Goal: Transaction & Acquisition: Purchase product/service

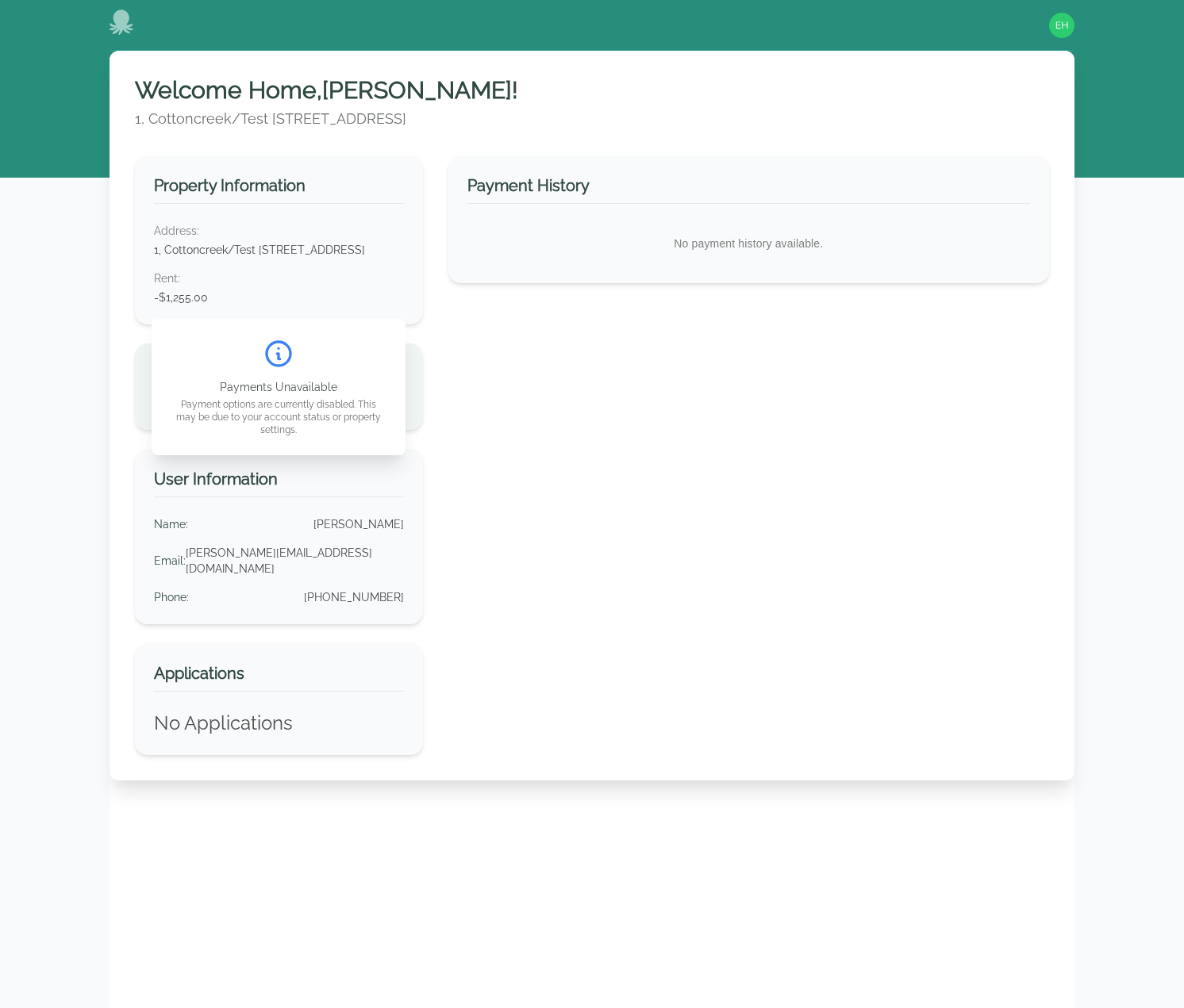
click at [29, 380] on div "Welcome Home, Emily ! 1, Cottoncreek/Test 417 Third Ave SW, Cullman, AL 35055 P…" at bounding box center [592, 573] width 1184 height 1046
click at [264, 896] on div "Welcome Home, Emily ! 1, Cottoncreek/Test 417 Third Ave SW, Cullman, AL 35055 P…" at bounding box center [591, 554] width 965 height 1008
click at [45, 265] on div "Welcome Home, Emily ! 1, Cottoncreek/Test 417 Third Ave SW, Cullman, AL 35055 P…" at bounding box center [592, 573] width 1184 height 1046
click at [1071, 29] on img "button" at bounding box center [1061, 25] width 25 height 25
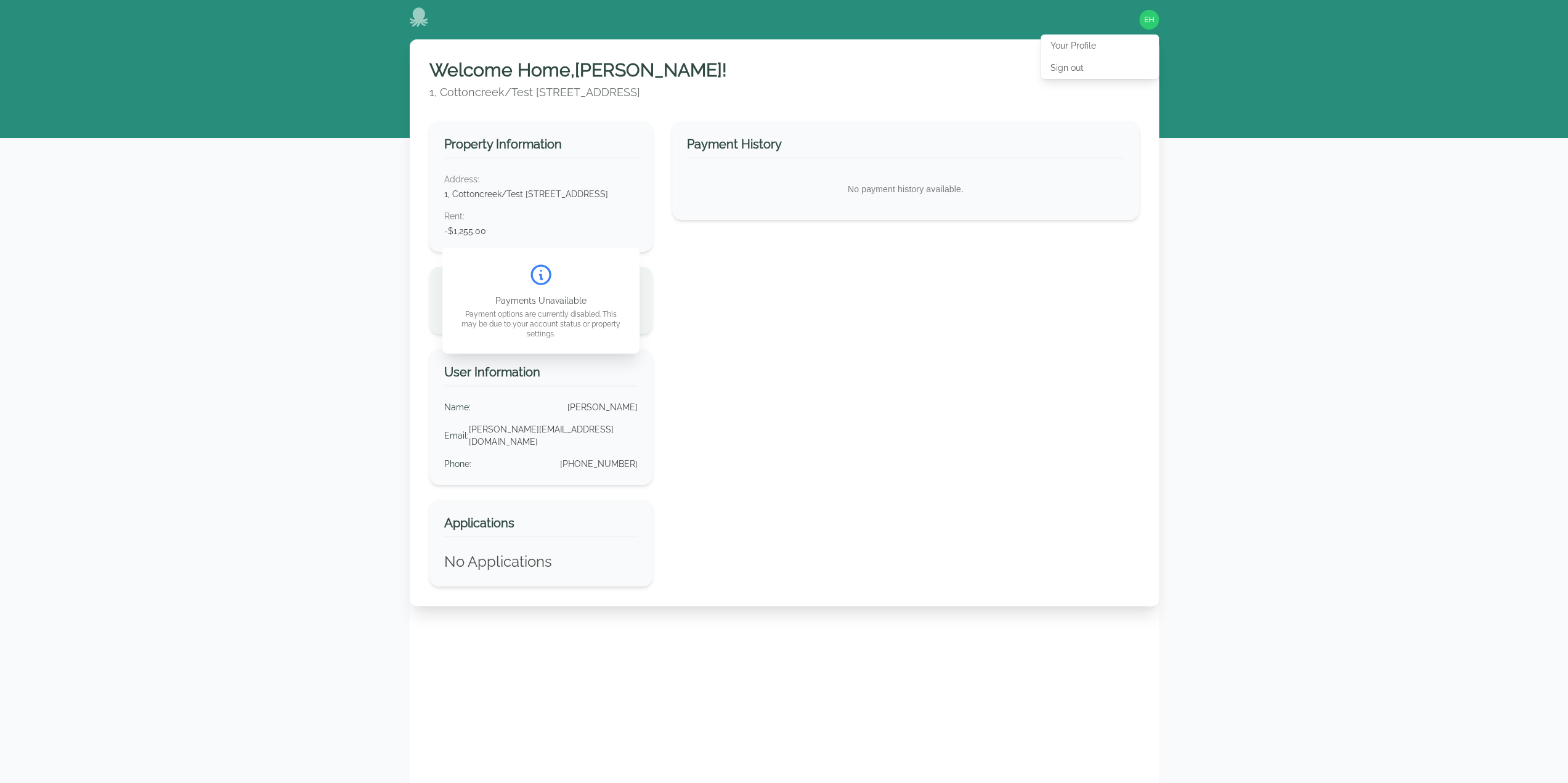
click at [928, 246] on div "Welcome Home, Emily ! 1, Cottoncreek/Test 417 Third Ave SW, Cullman, AL 35055 P…" at bounding box center [784, 445] width 1568 height 812
click at [1351, 307] on div "Welcome Home, Emily ! 1, Cottoncreek/Test 417 Third Ave SW, Cullman, AL 35055 P…" at bounding box center [784, 445] width 1568 height 812
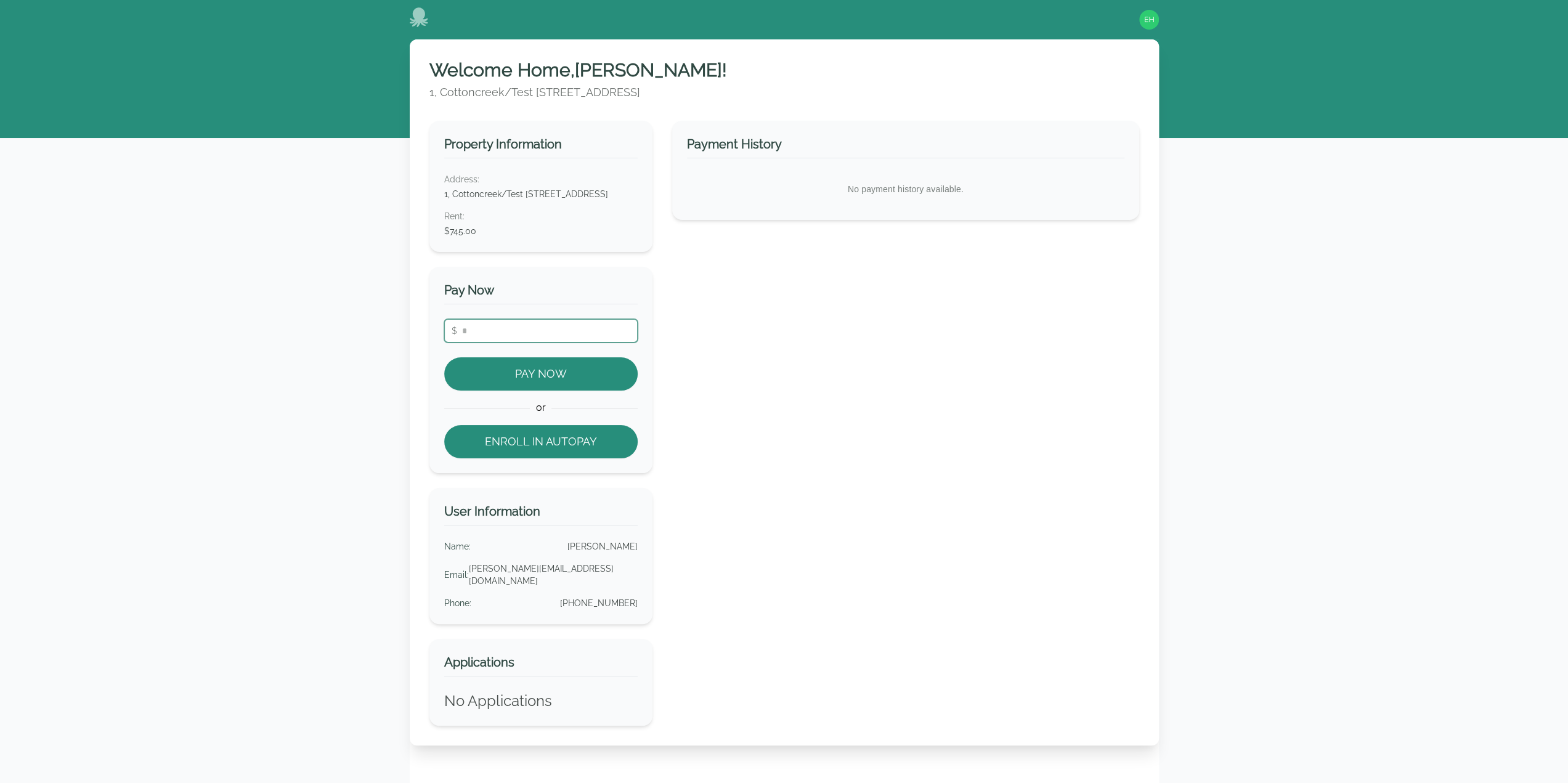
click at [545, 336] on input "number" at bounding box center [541, 331] width 194 height 23
type input "***"
click at [560, 386] on button "Pay Now" at bounding box center [541, 374] width 194 height 33
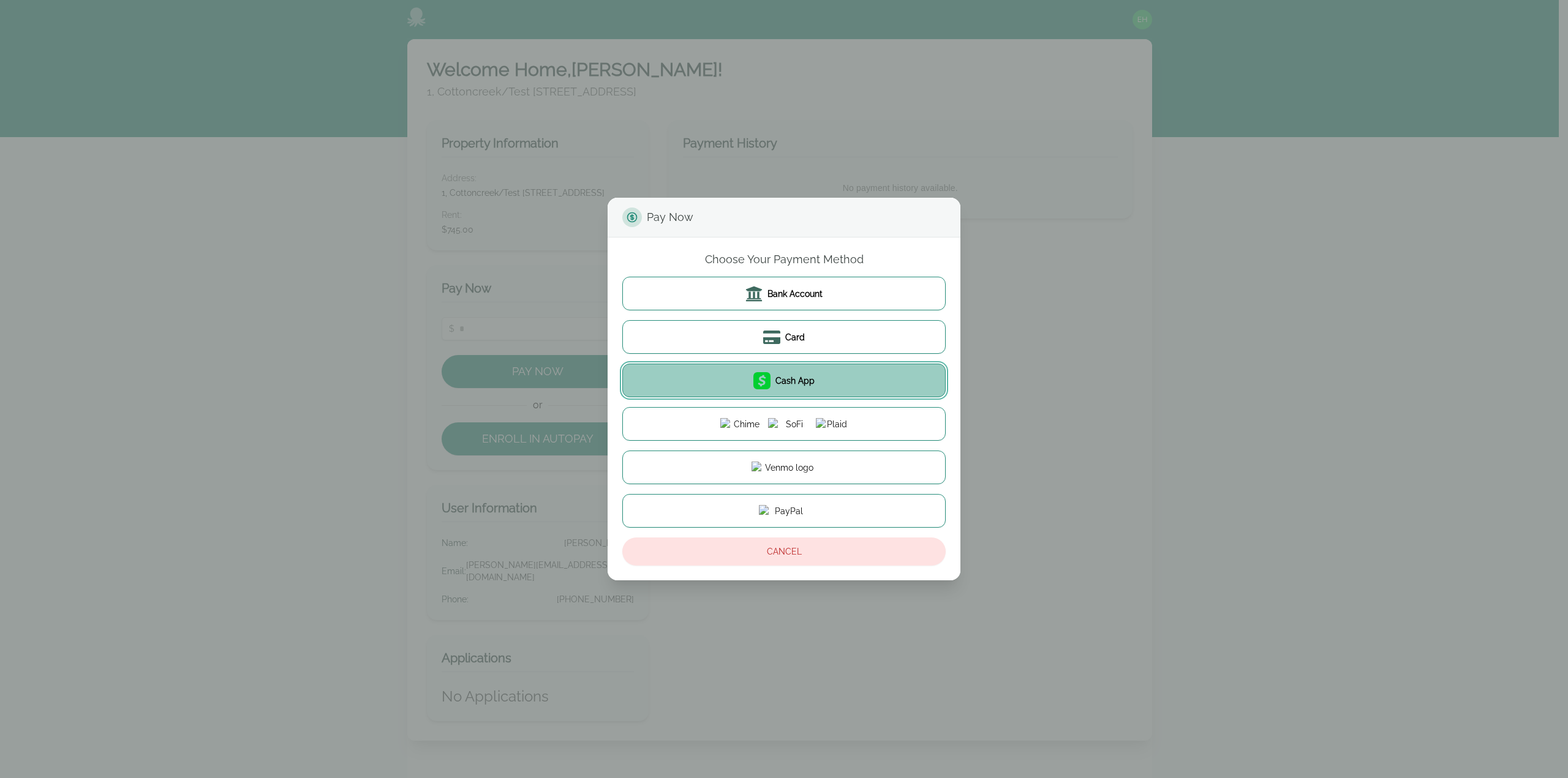
click at [797, 375] on span "Cash App" at bounding box center [795, 380] width 39 height 12
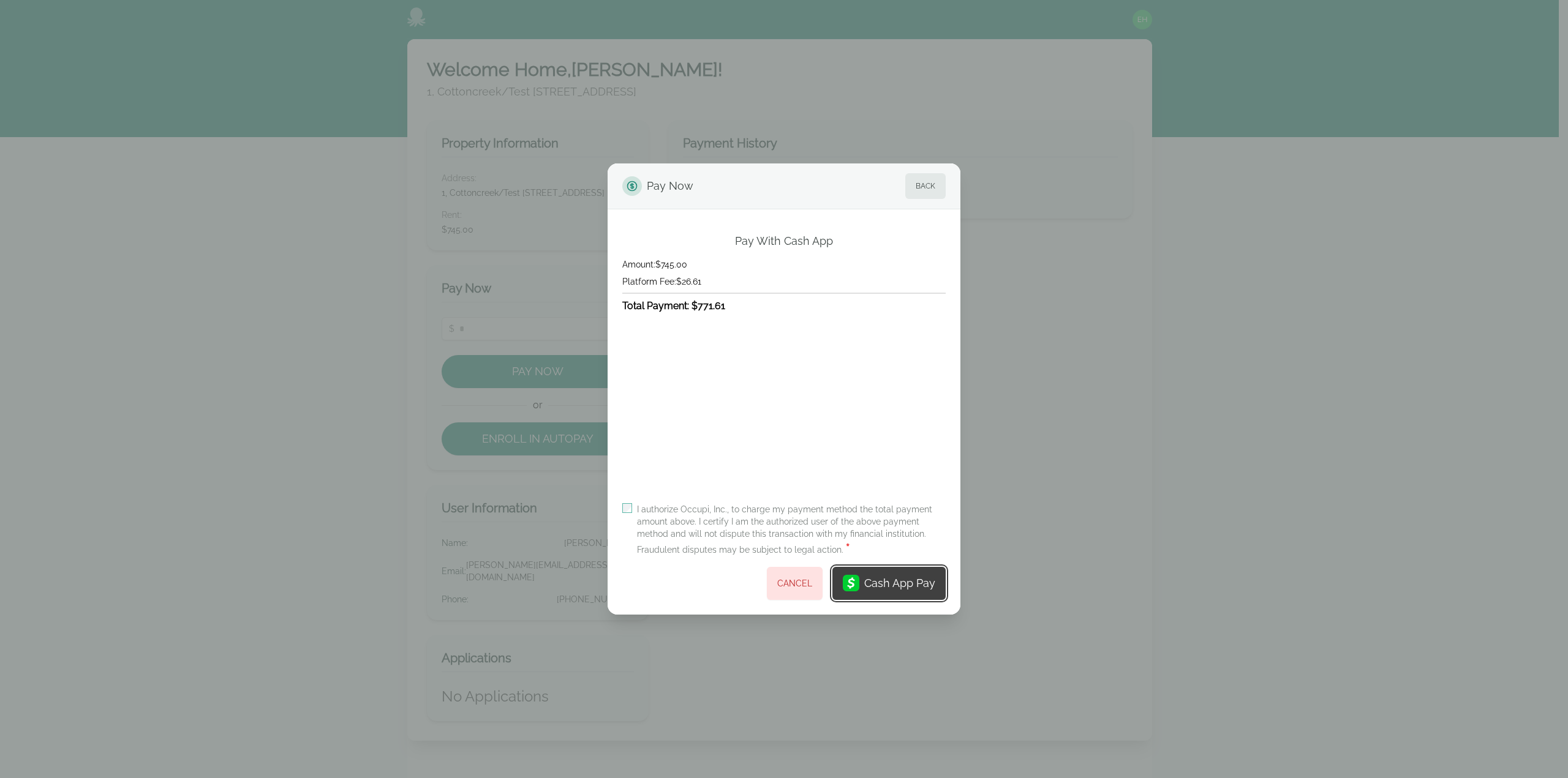
click at [880, 583] on div "Cash App Pay" at bounding box center [900, 583] width 71 height 17
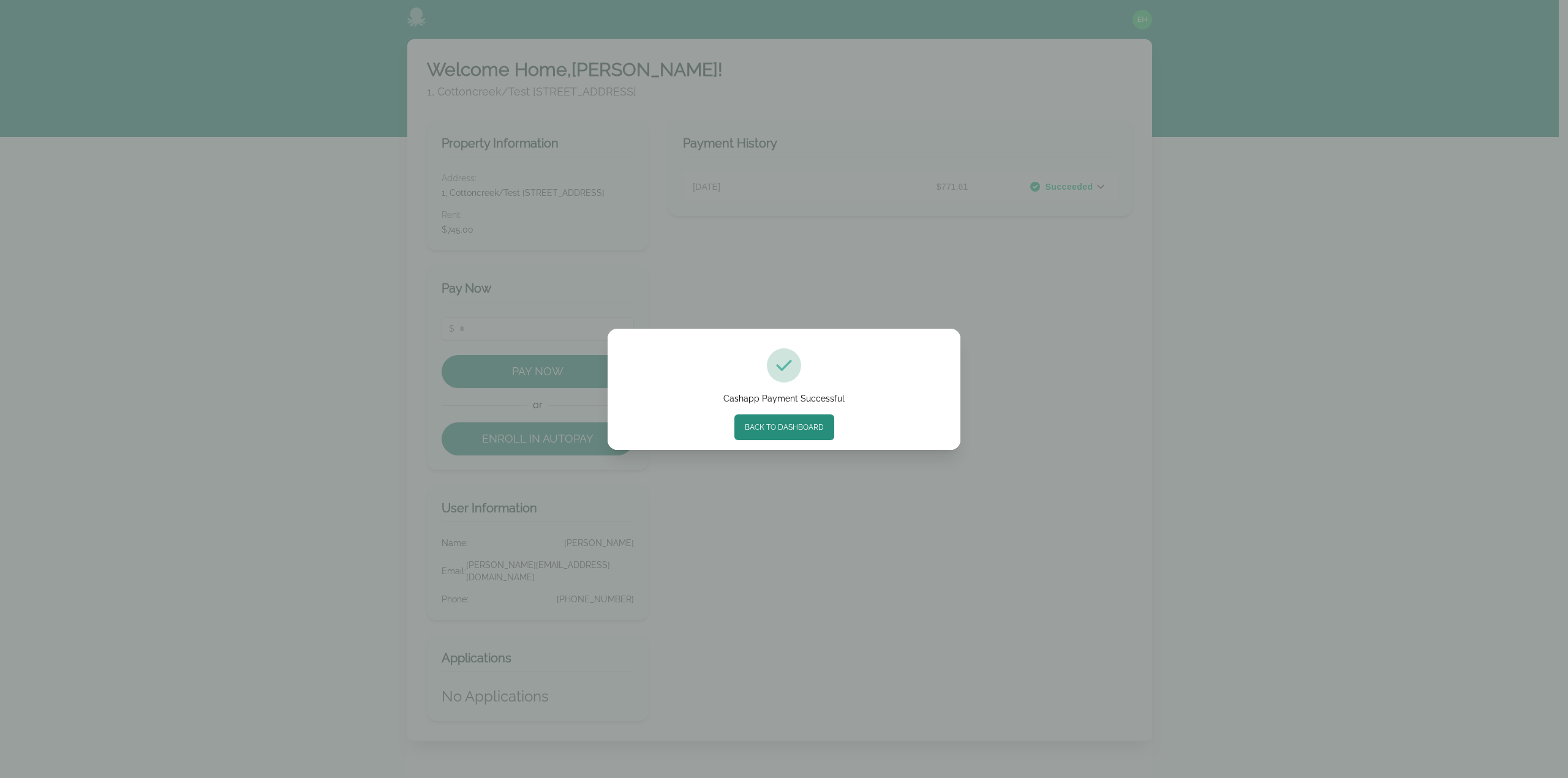
click at [1497, 369] on div "Cashapp Payment Successful Back to Dashboard" at bounding box center [784, 389] width 1568 height 778
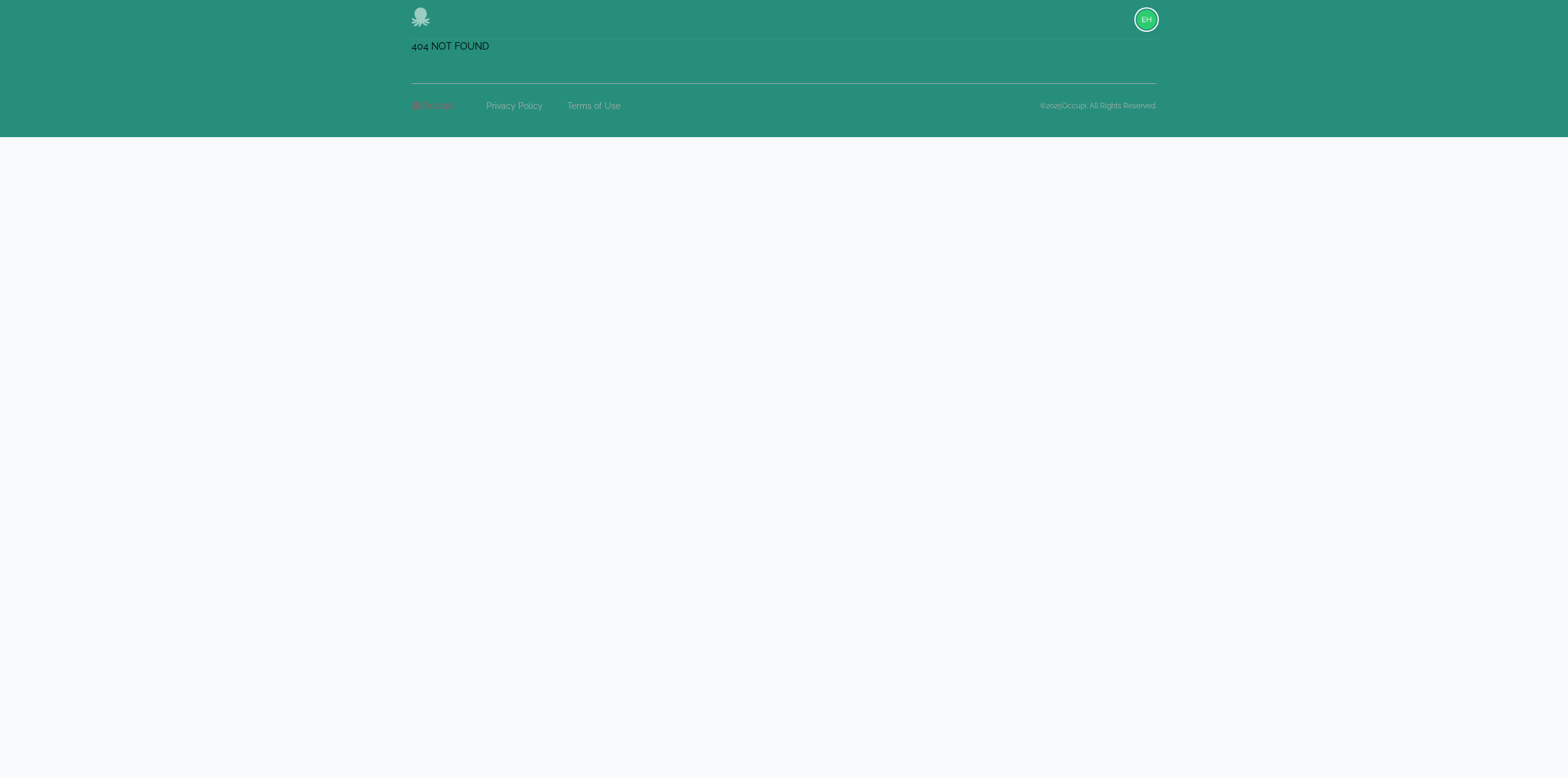
click at [1139, 21] on img "button" at bounding box center [1146, 19] width 19 height 19
click at [1108, 69] on button "Sign out" at bounding box center [1097, 67] width 117 height 22
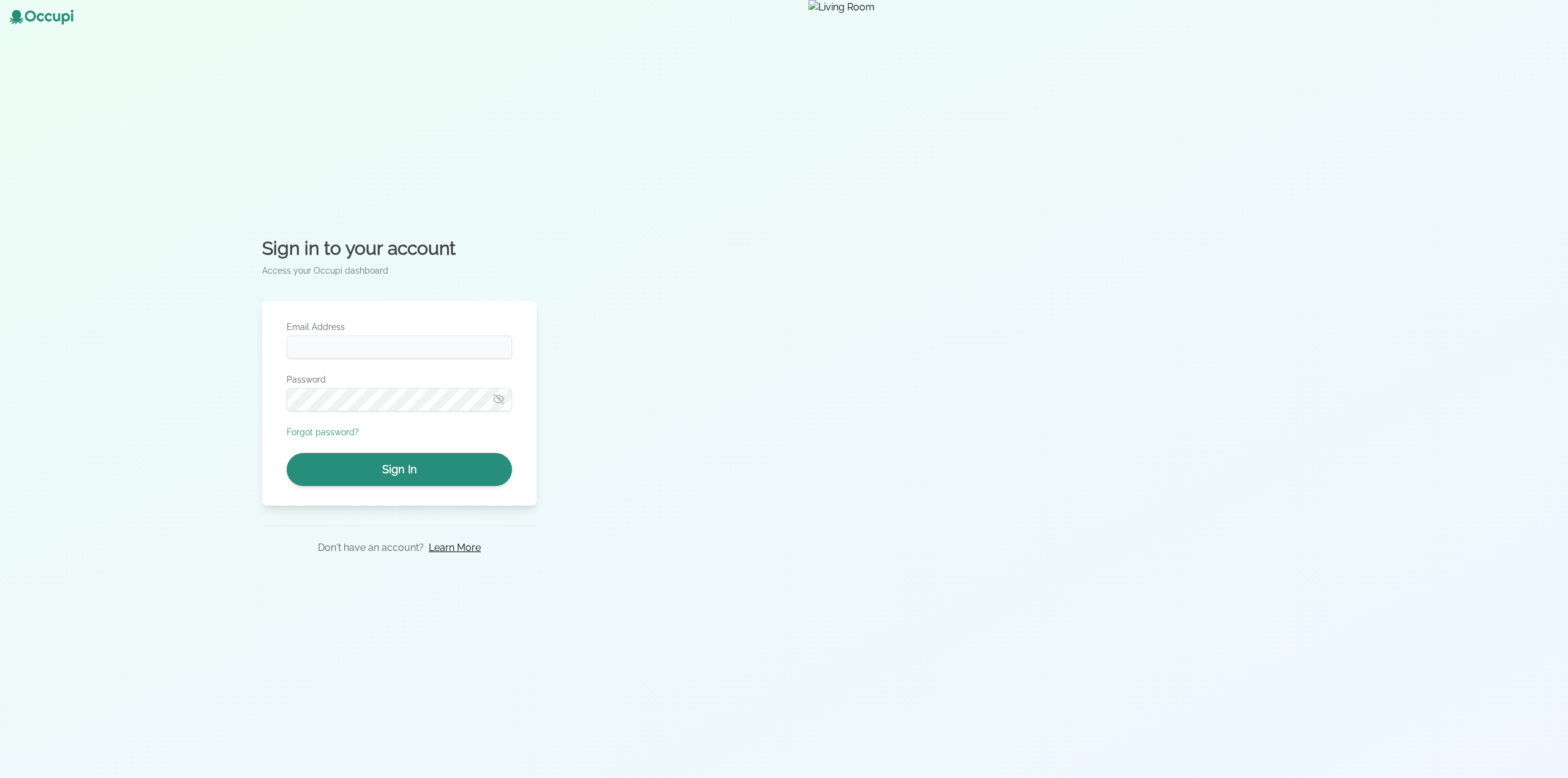
type input "**********"
click at [413, 480] on button "Sign In" at bounding box center [399, 469] width 226 height 33
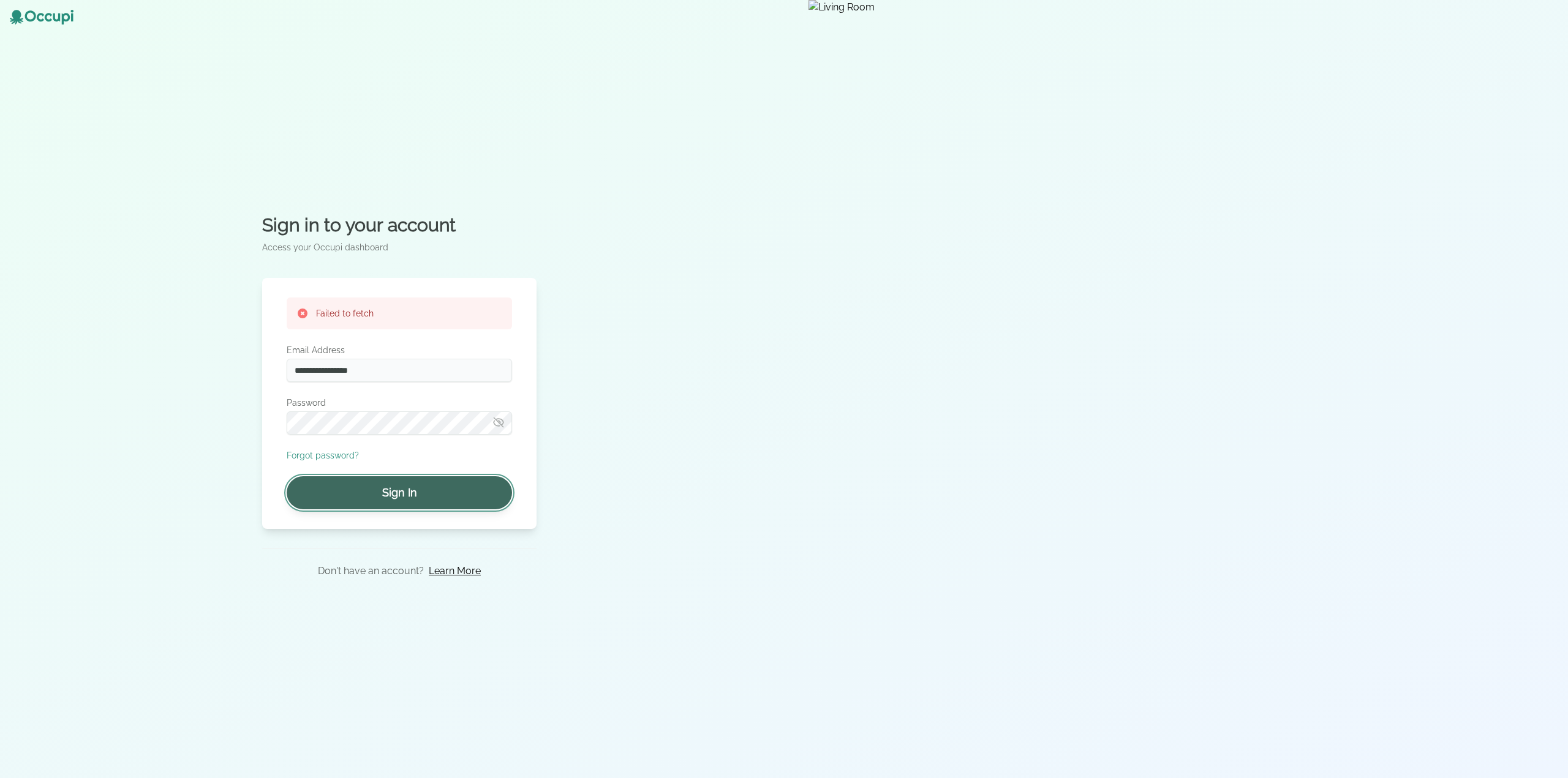
click at [426, 492] on button "Sign In" at bounding box center [399, 492] width 226 height 33
